Goal: Task Accomplishment & Management: Manage account settings

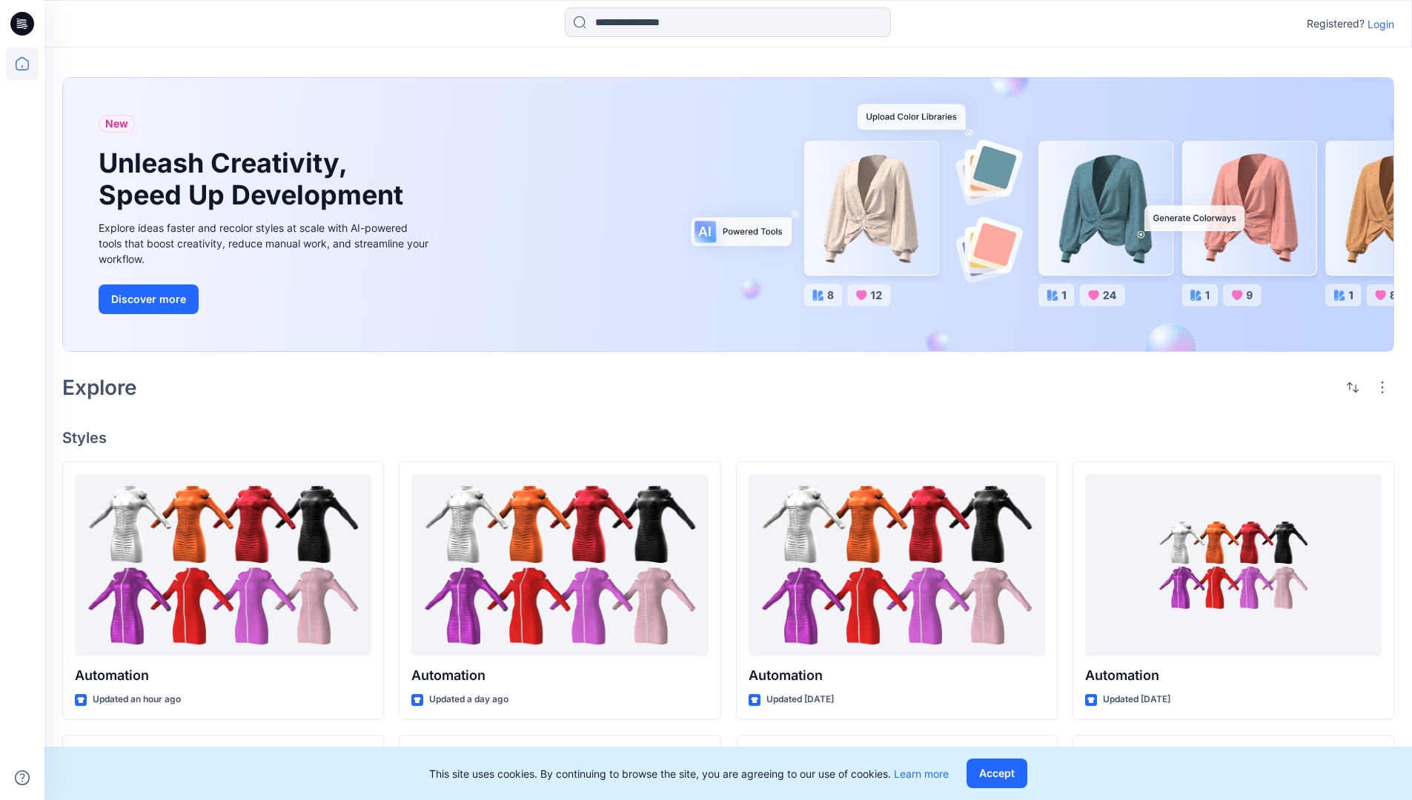
click at [1377, 24] on p "Login" at bounding box center [1380, 24] width 27 height 16
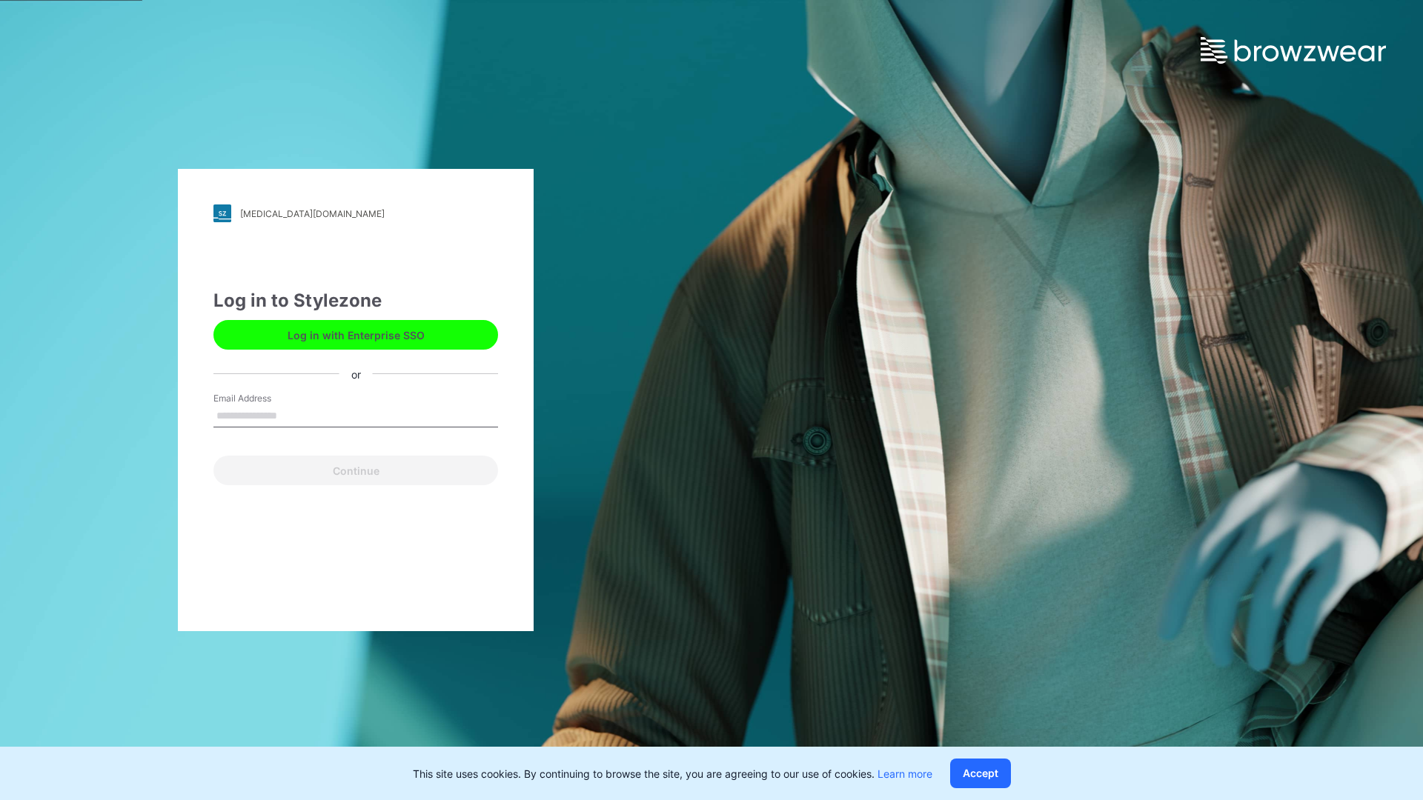
click at [293, 415] on input "Email Address" at bounding box center [355, 416] width 285 height 22
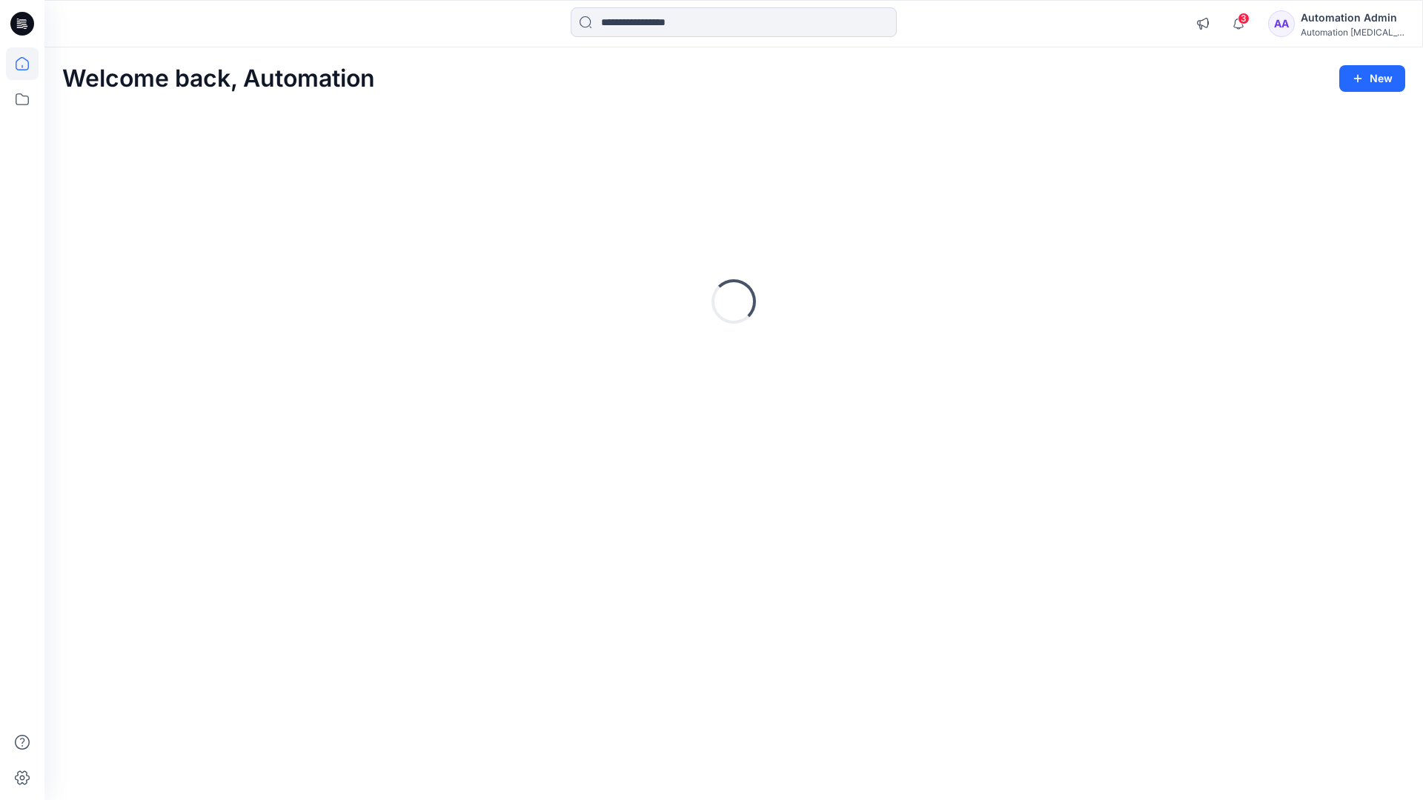
click at [28, 64] on icon at bounding box center [22, 63] width 13 height 13
click at [1355, 17] on div "Automation Admin" at bounding box center [1353, 18] width 104 height 18
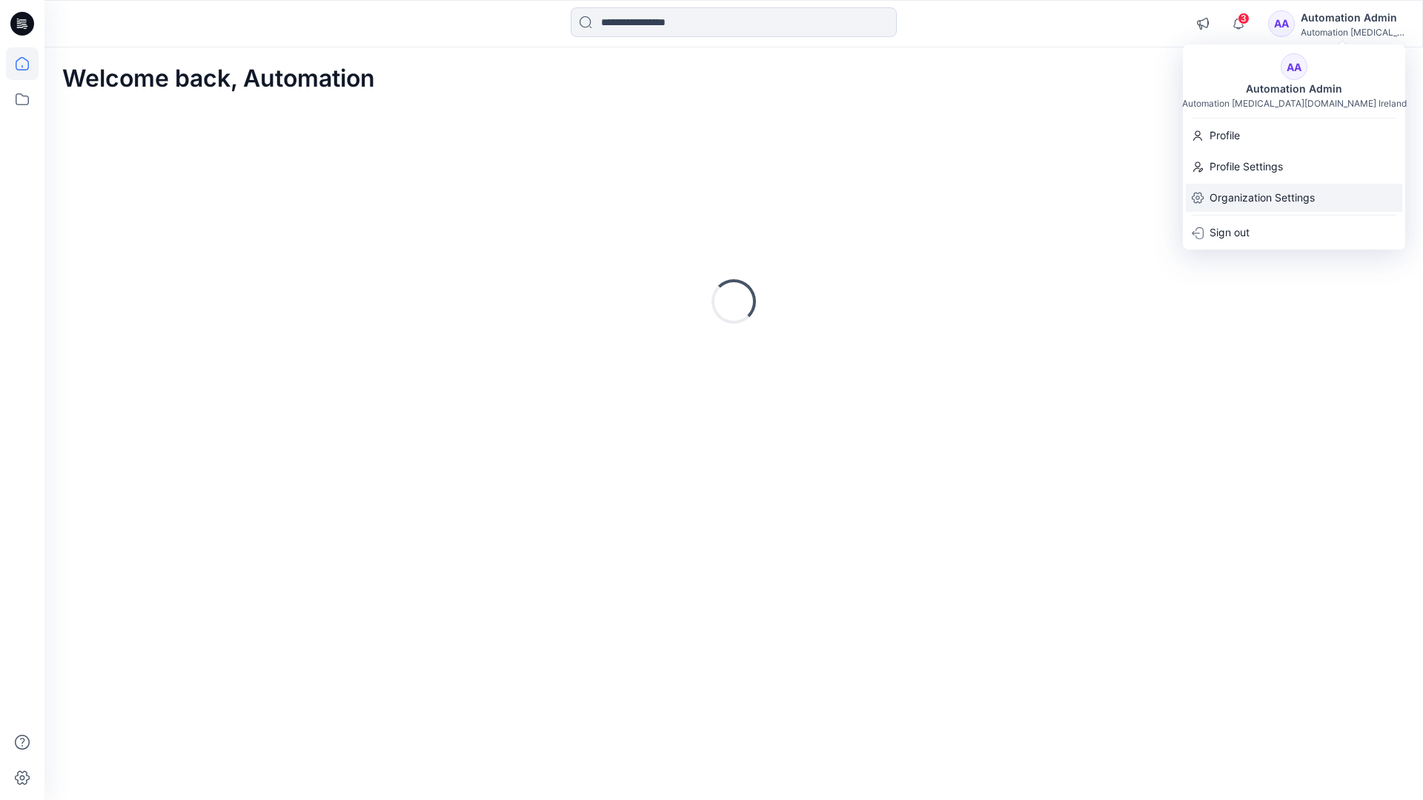
click at [1279, 198] on p "Organization Settings" at bounding box center [1261, 198] width 105 height 28
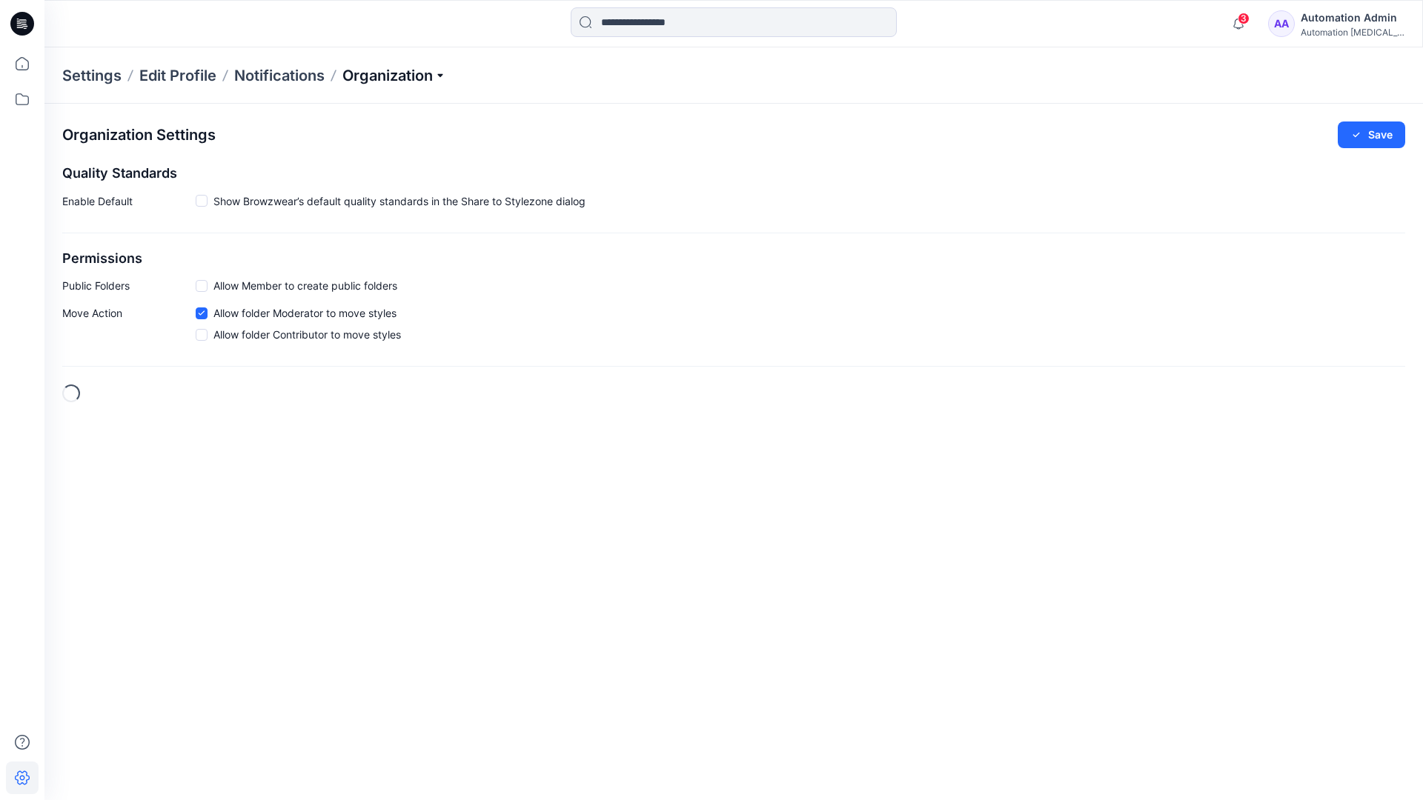
click at [444, 73] on p "Organization" at bounding box center [394, 75] width 104 height 21
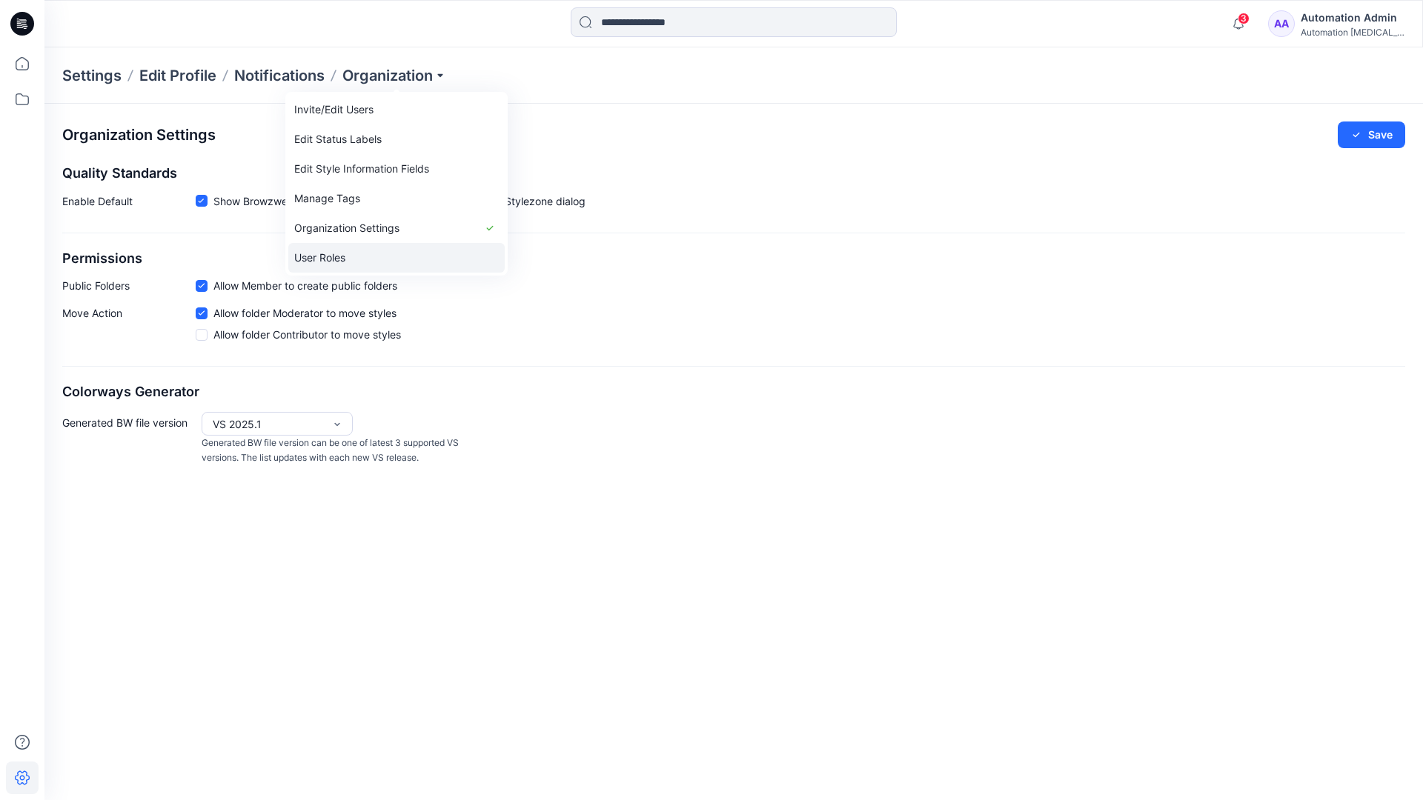
click at [351, 256] on link "User Roles" at bounding box center [396, 258] width 216 height 30
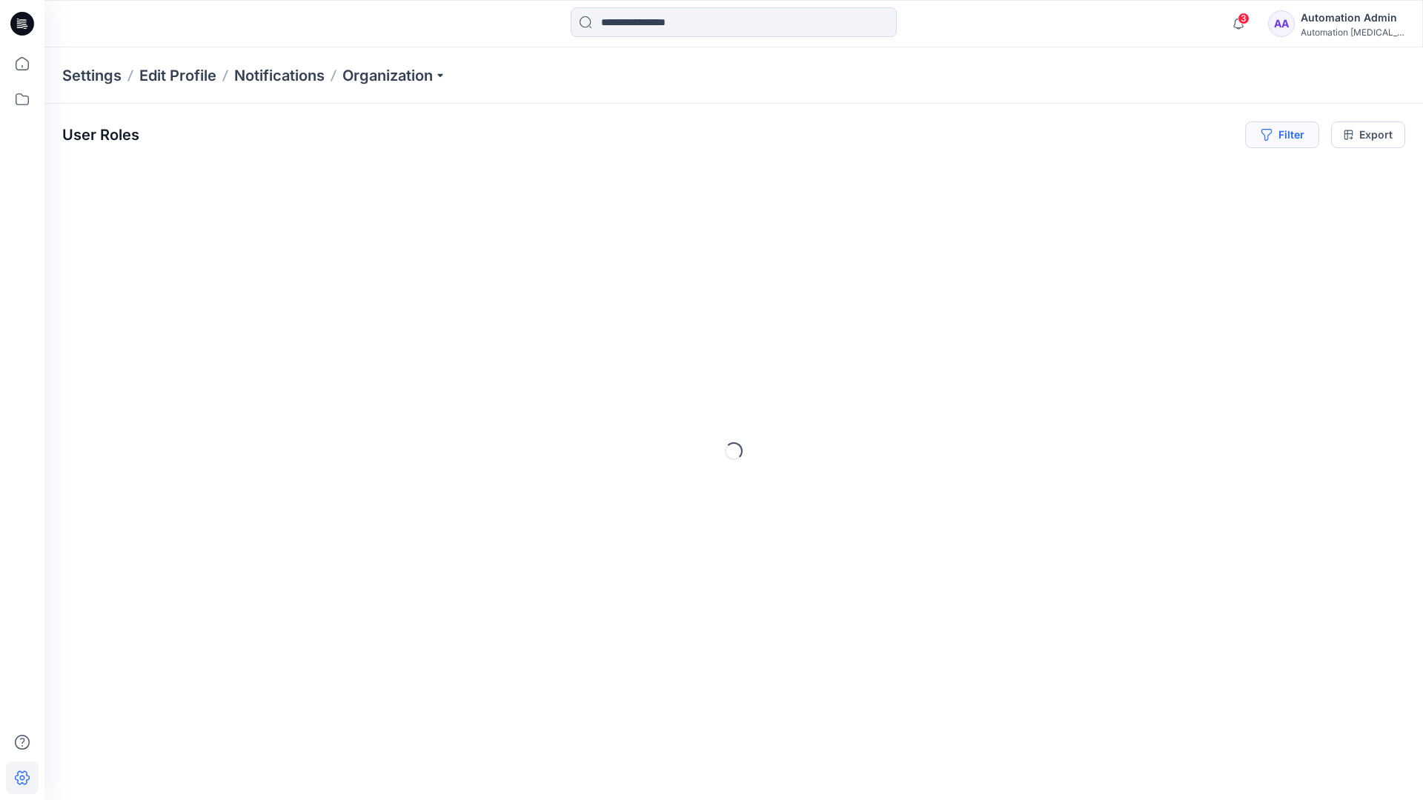
click at [1288, 139] on button "Filter" at bounding box center [1282, 135] width 74 height 27
click at [1190, 173] on div at bounding box center [1228, 174] width 153 height 19
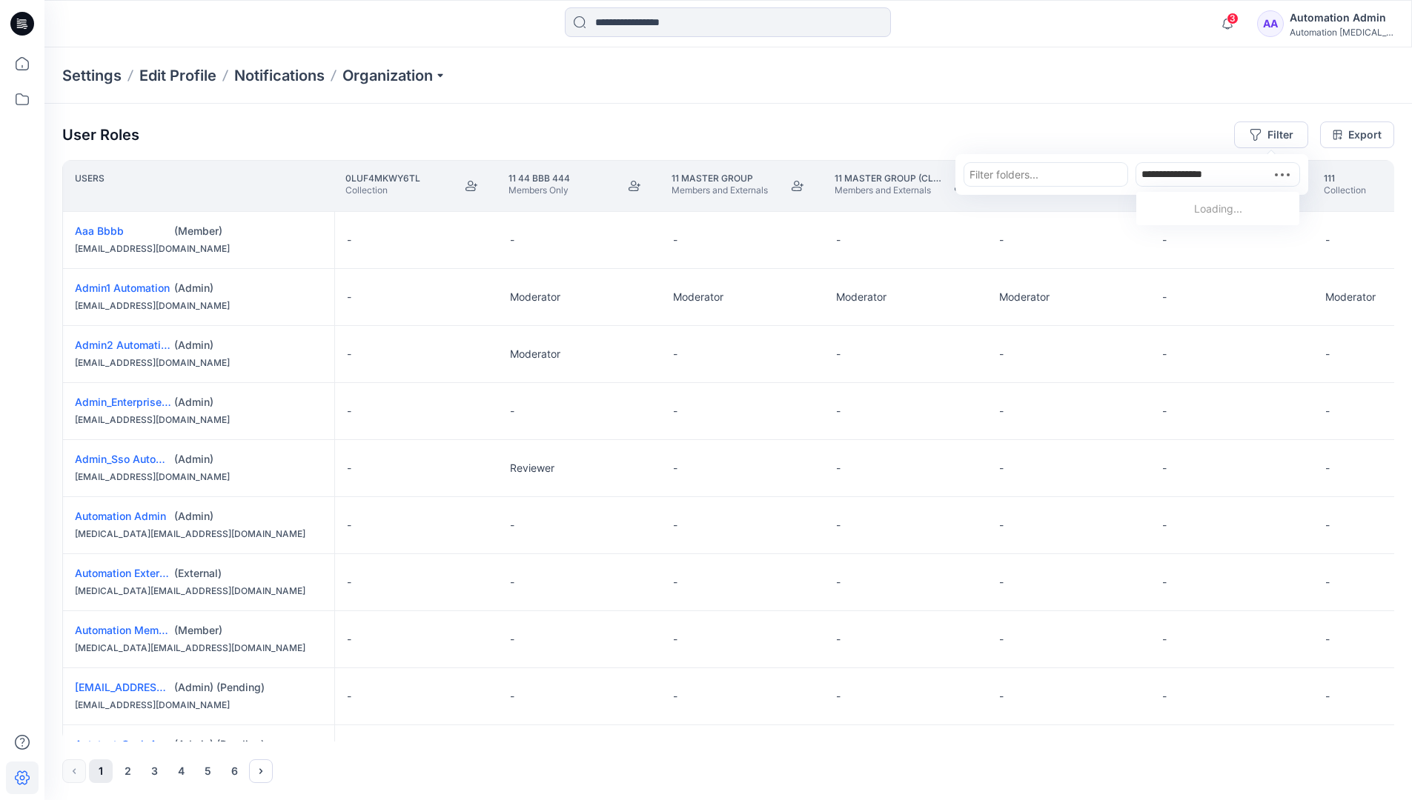
type input "**********"
click at [1194, 206] on p "Automation Member" at bounding box center [1219, 211] width 98 height 19
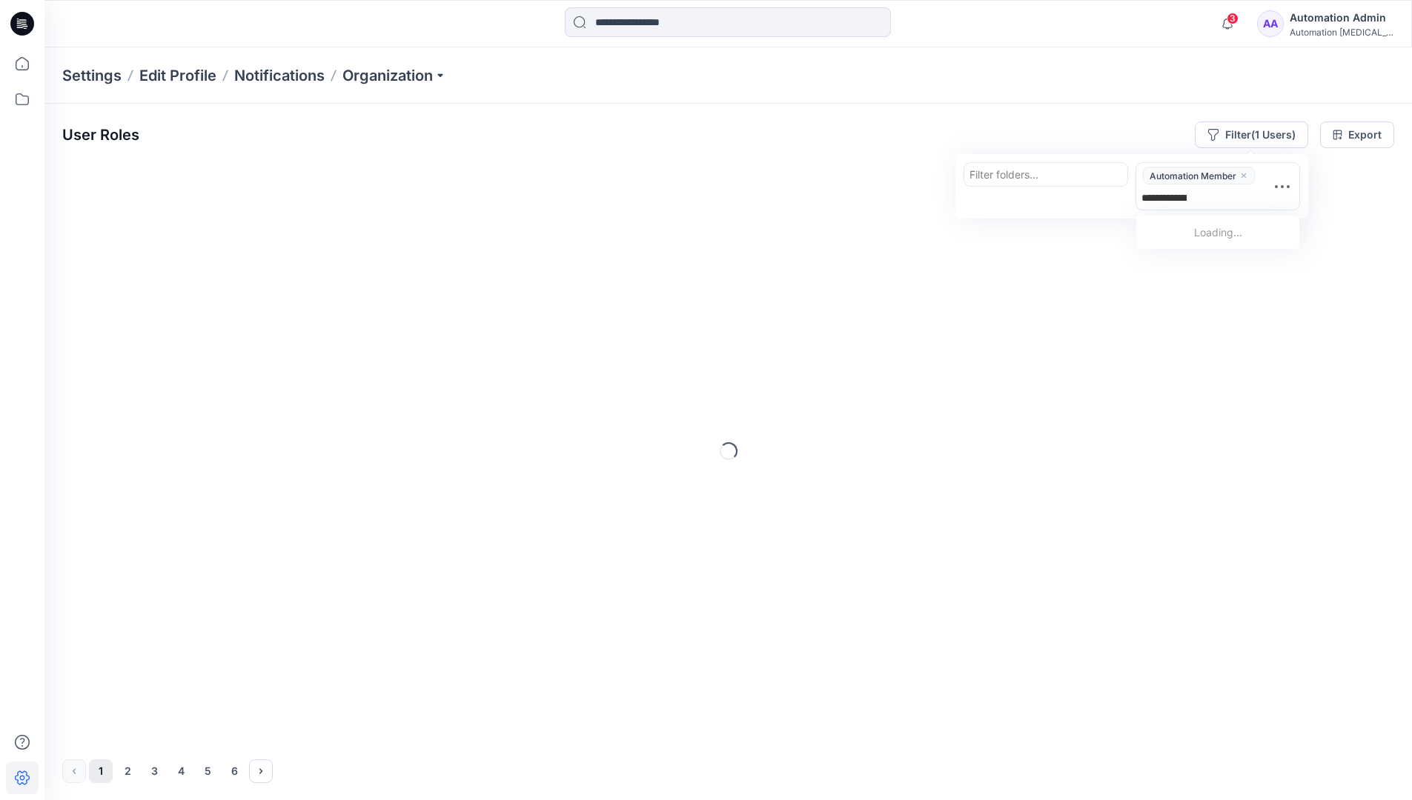
type input "**********"
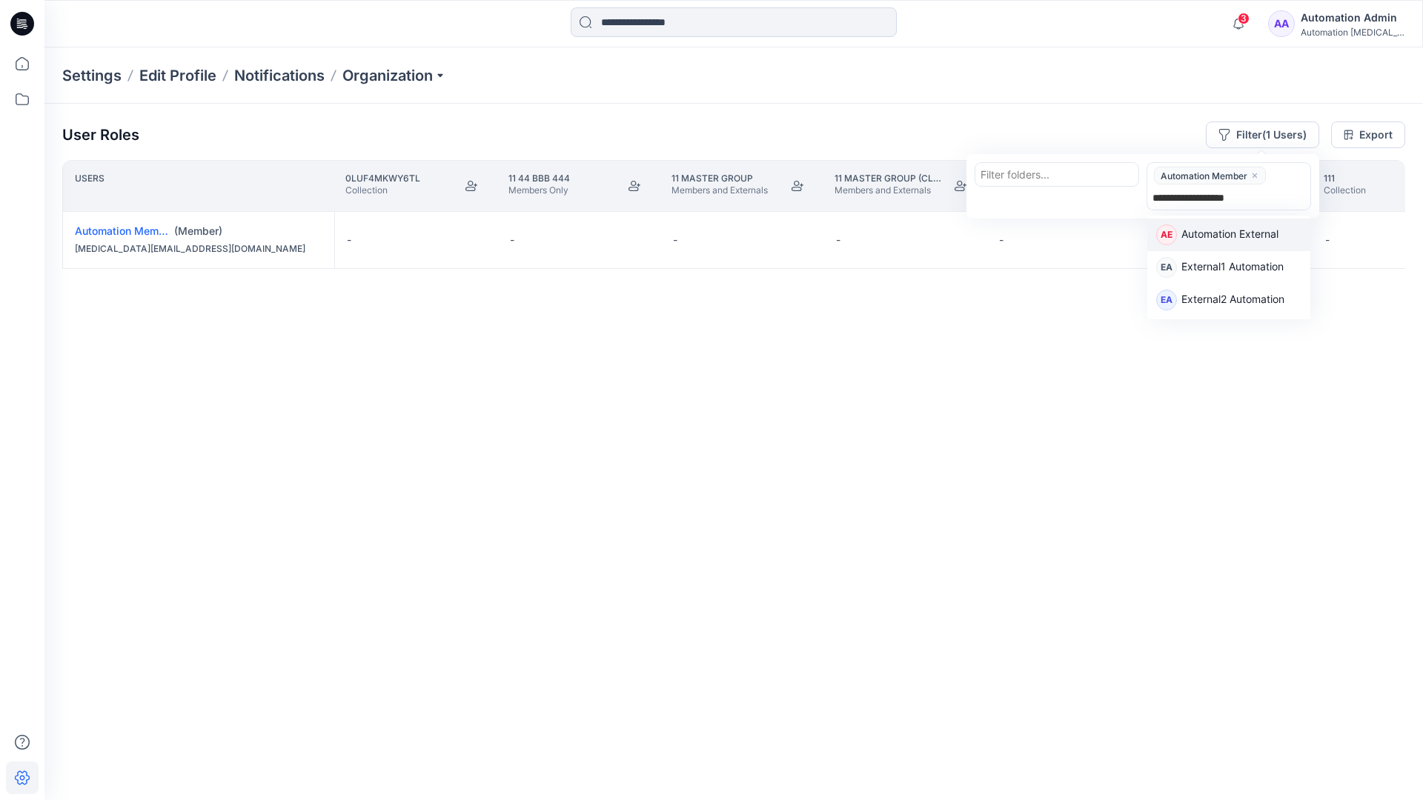
click at [1273, 234] on p "Automation External" at bounding box center [1229, 235] width 97 height 19
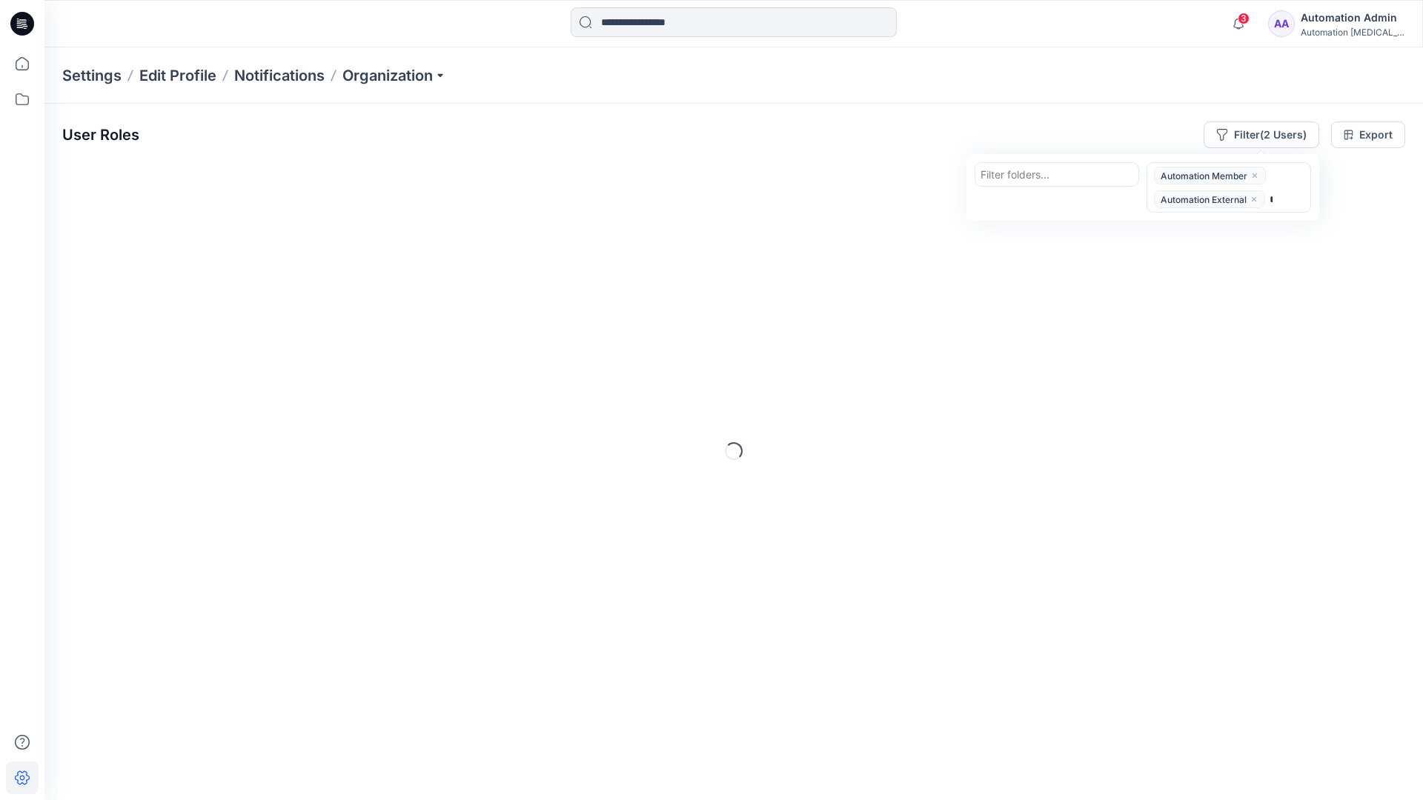
type input "*****"
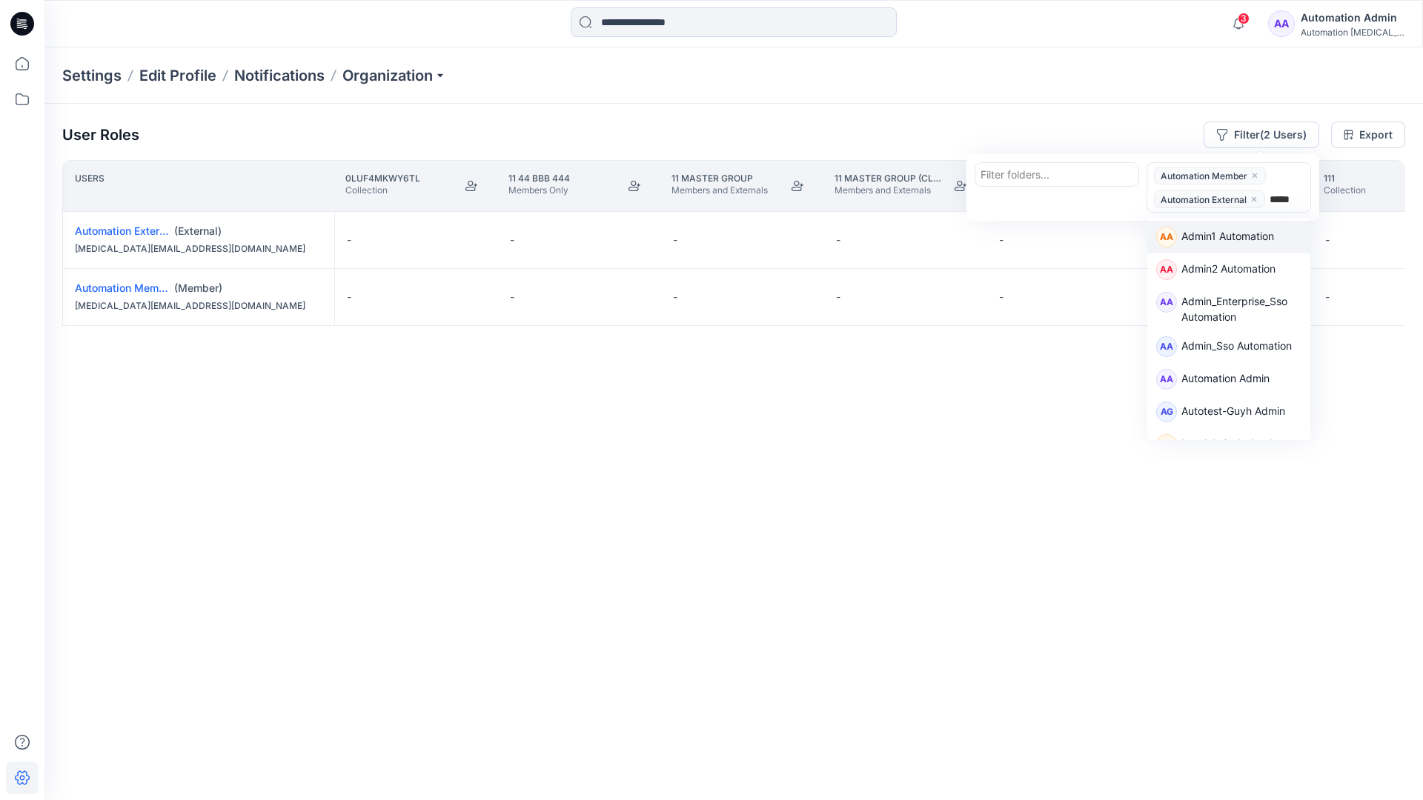
click at [1272, 222] on div "AA Admin1 Automation" at bounding box center [1228, 237] width 163 height 33
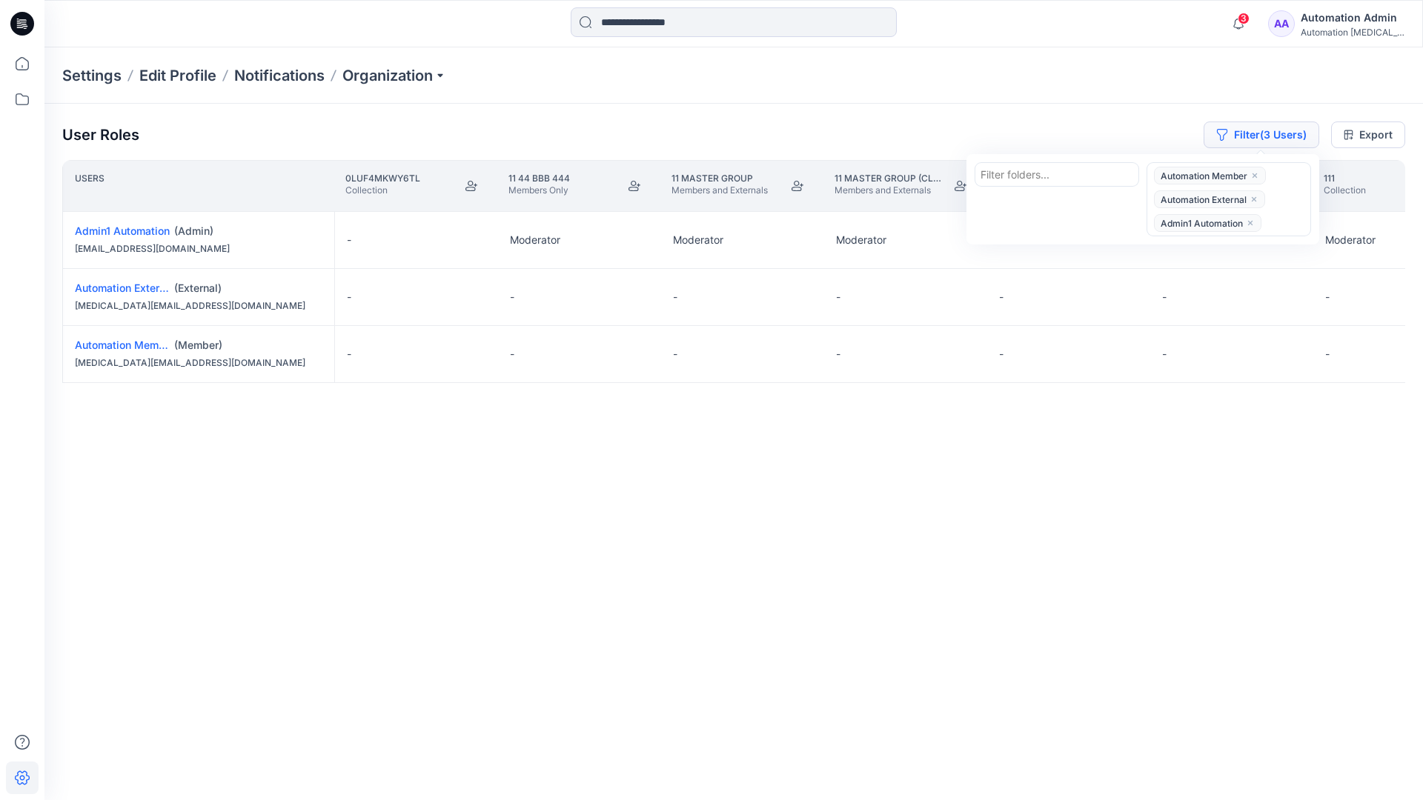
click at [1240, 127] on button "Filter (3 Users)" at bounding box center [1261, 135] width 116 height 27
click at [1260, 139] on button "Filter (3 Users)" at bounding box center [1261, 135] width 116 height 27
click at [1255, 196] on icon "close" at bounding box center [1253, 199] width 9 height 9
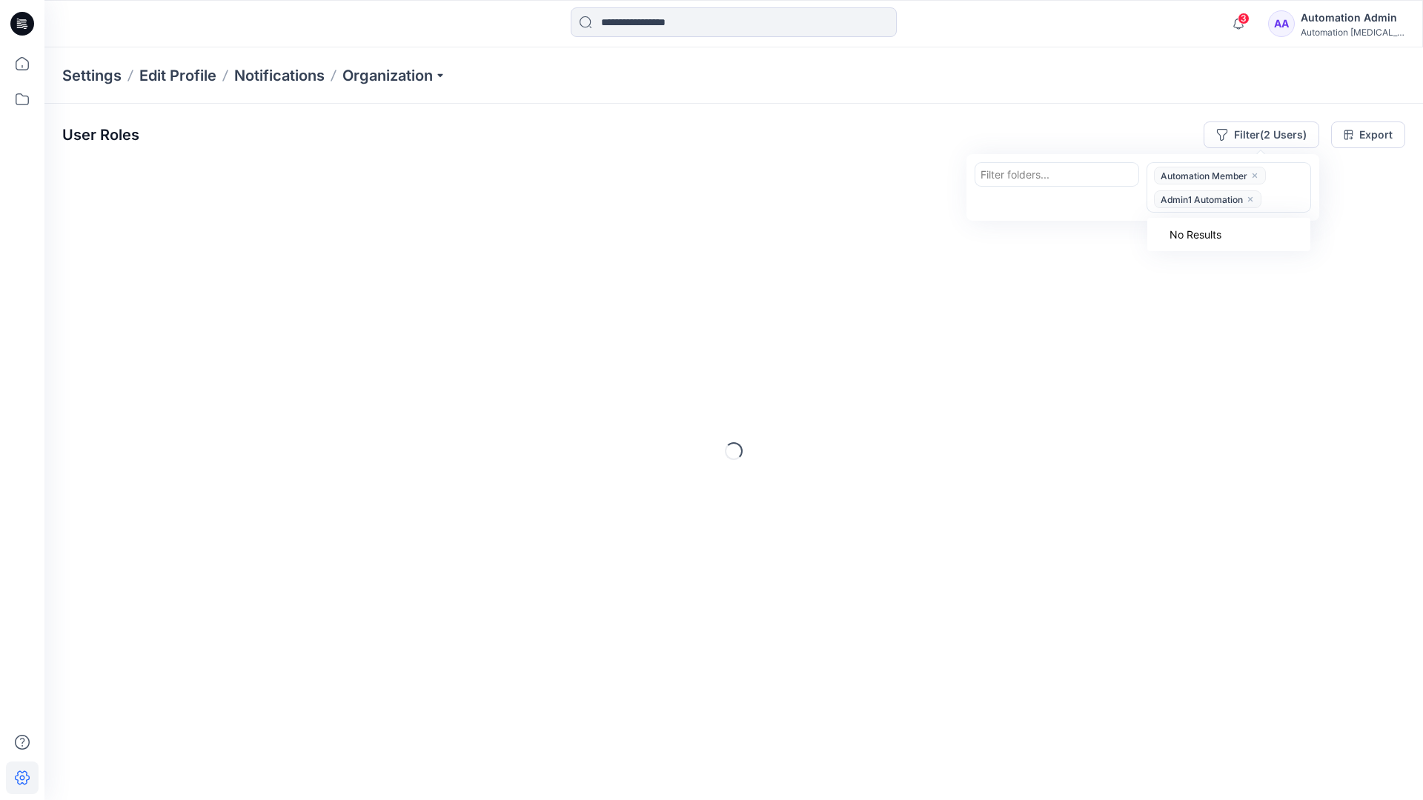
click at [1252, 196] on icon "close" at bounding box center [1250, 199] width 9 height 9
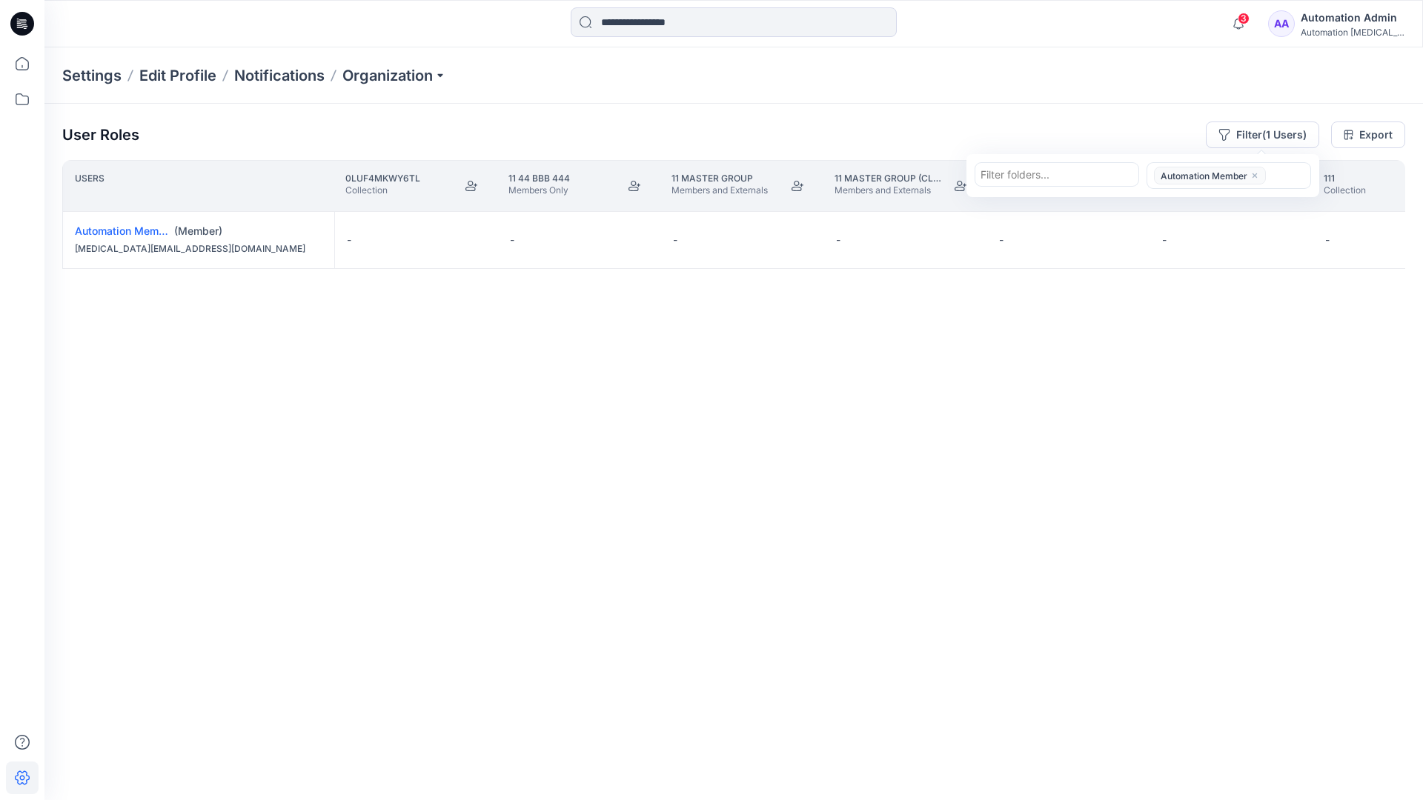
click at [1255, 173] on icon "close" at bounding box center [1254, 175] width 9 height 9
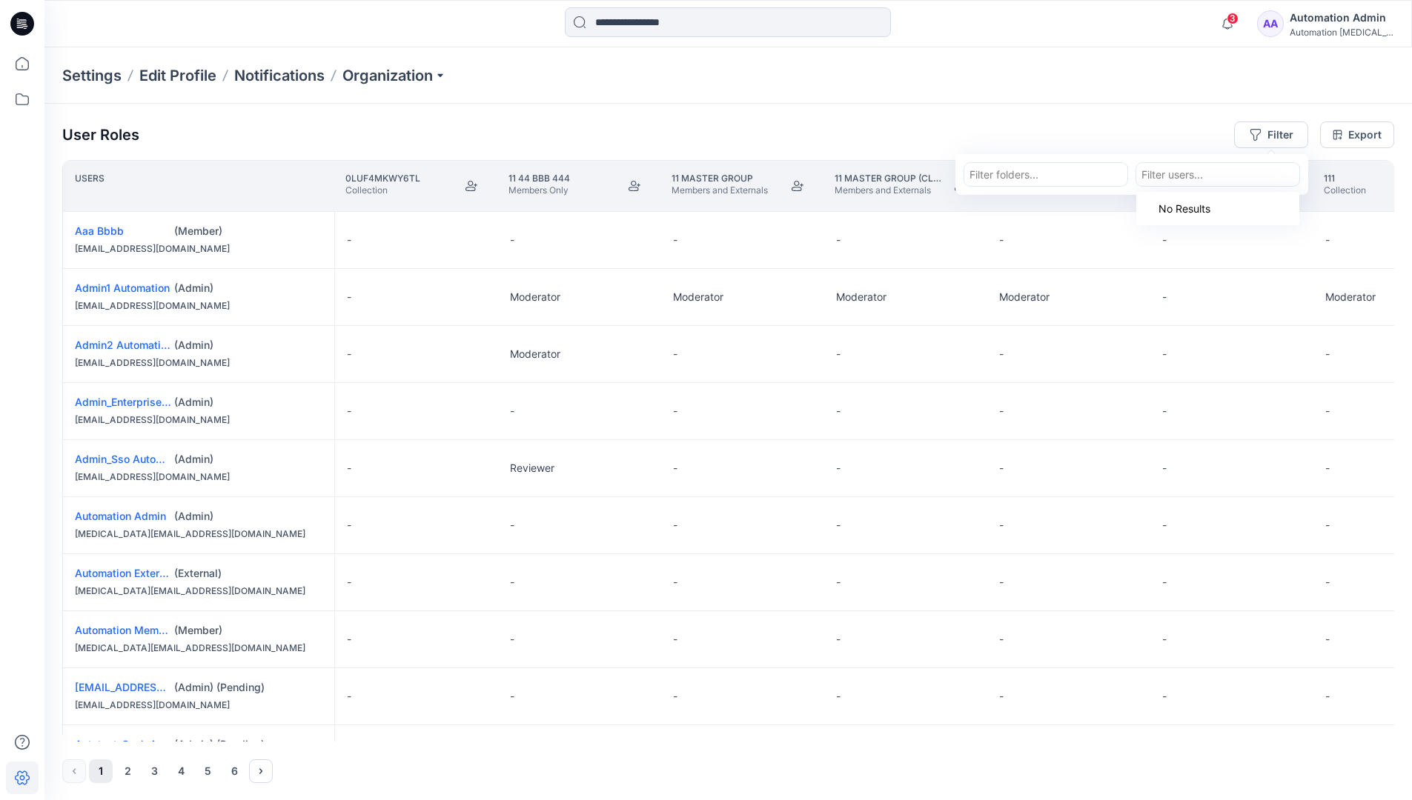
click at [1062, 118] on div "User Roles Filter Filter folders... option Automation Member, deselected. Use U…" at bounding box center [727, 452] width 1367 height 697
click at [1353, 19] on div "Automation Admin" at bounding box center [1341, 18] width 104 height 18
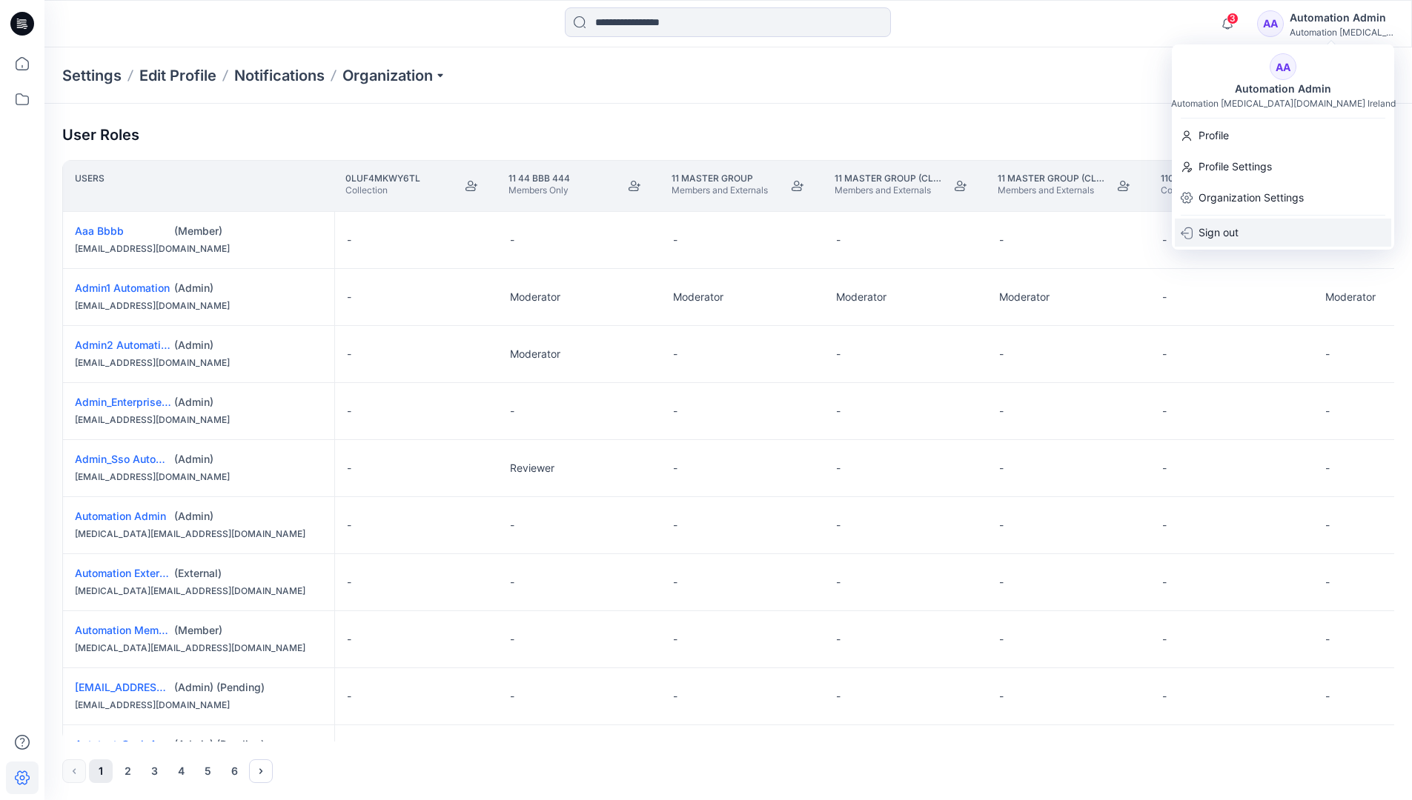
click at [1266, 227] on div "Sign out" at bounding box center [1283, 233] width 216 height 28
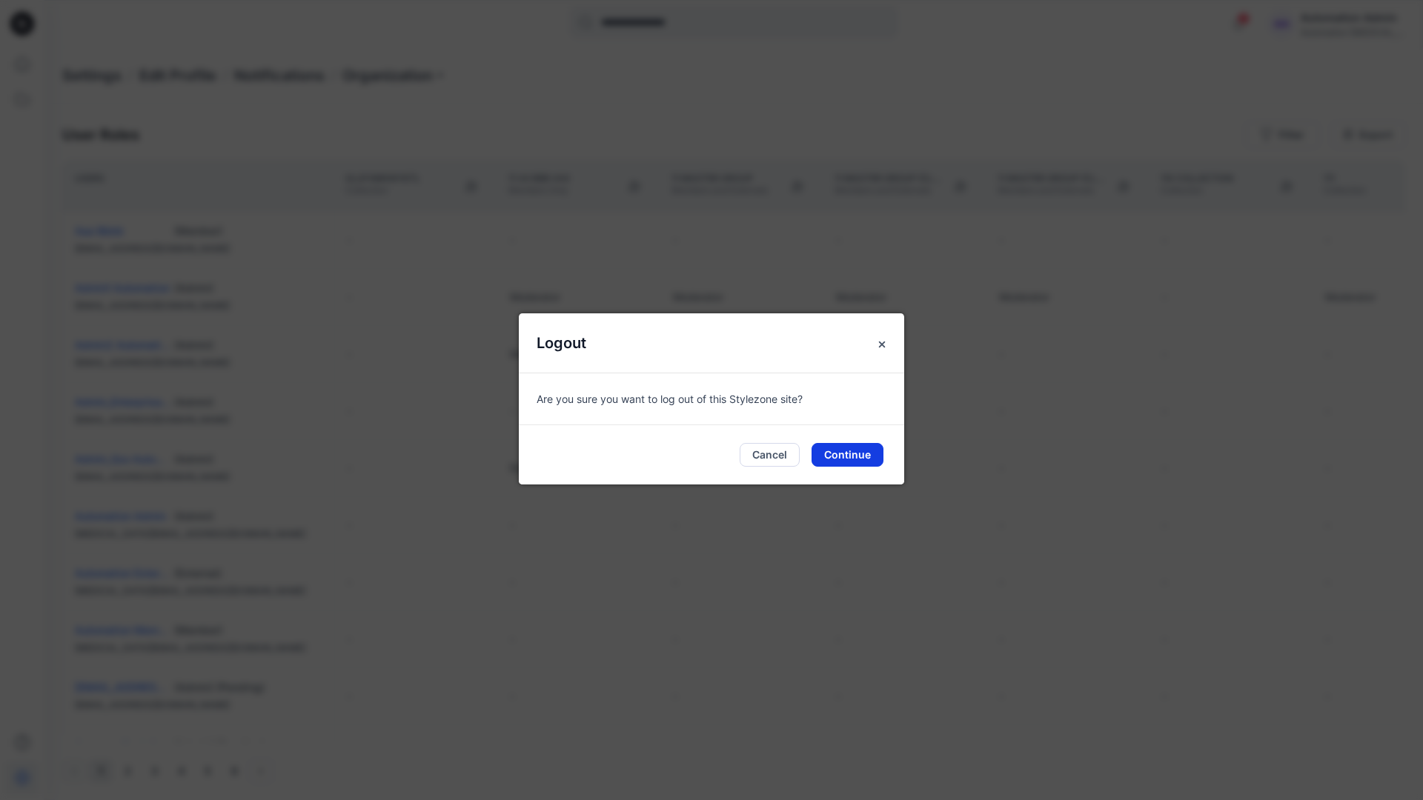
click at [844, 451] on button "Continue" at bounding box center [847, 455] width 72 height 24
